Goal: Information Seeking & Learning: Learn about a topic

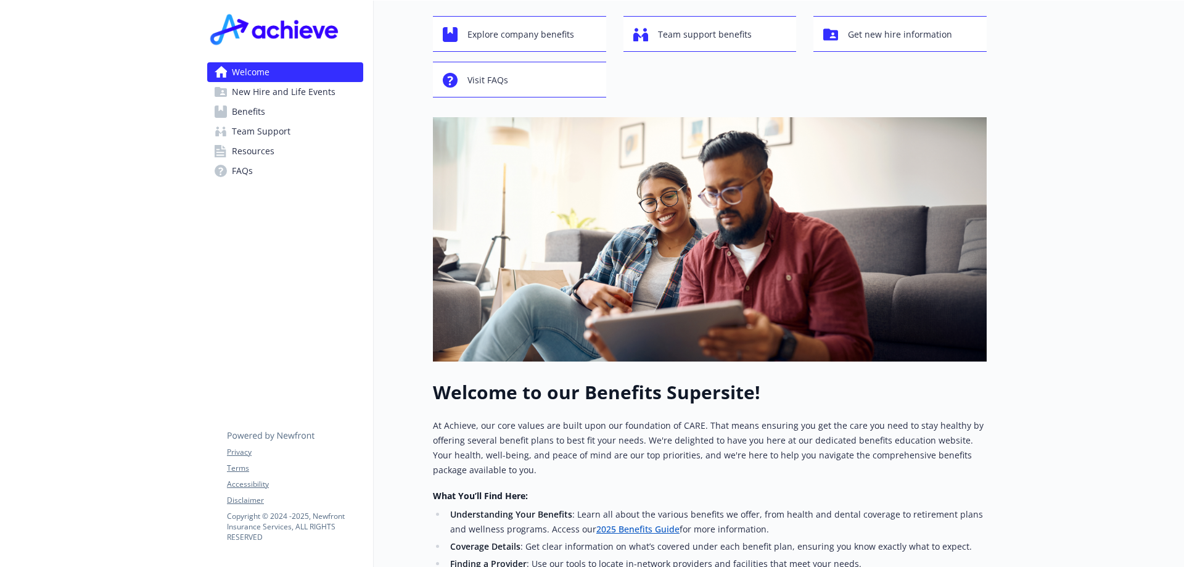
scroll to position [247, 0]
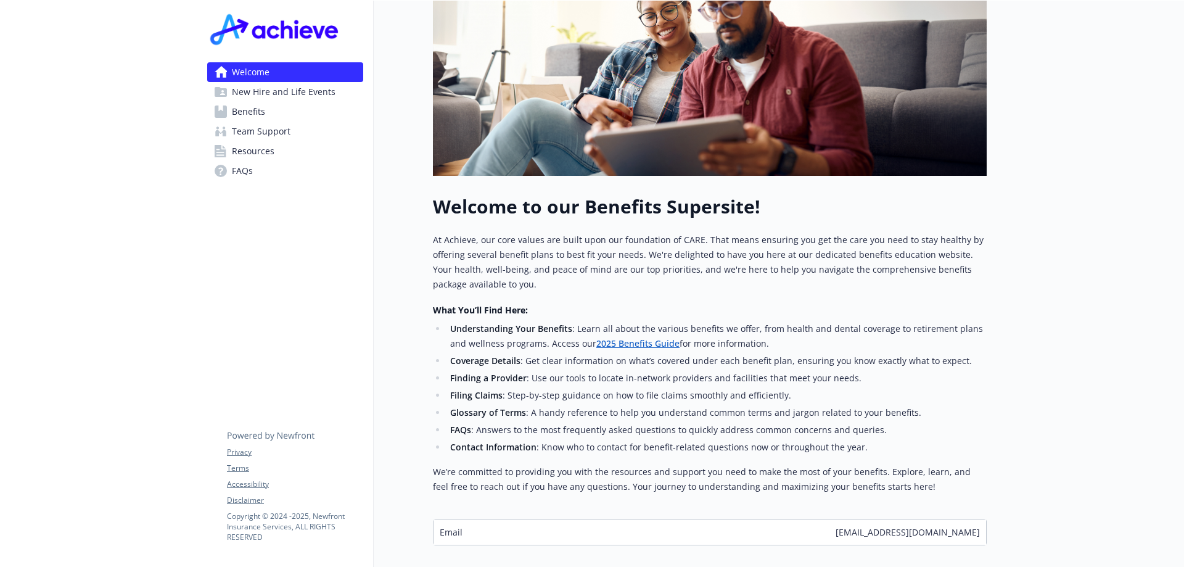
click at [628, 346] on link "2025 Benefits Guide" at bounding box center [637, 343] width 83 height 12
